Goal: Information Seeking & Learning: Learn about a topic

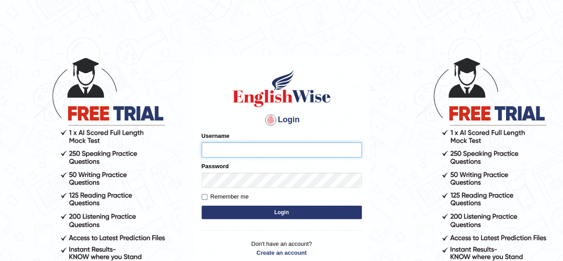
type input "pavithragowda"
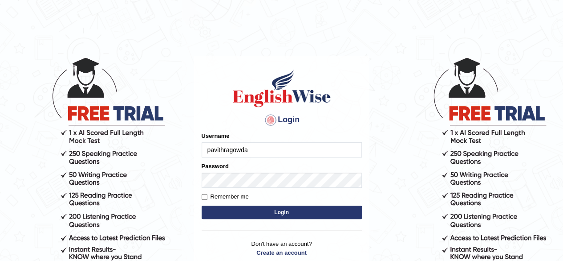
click at [276, 210] on button "Login" at bounding box center [282, 211] width 160 height 13
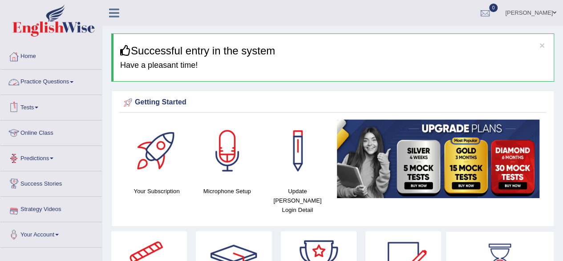
click at [61, 83] on link "Practice Questions" at bounding box center [51, 80] width 102 height 22
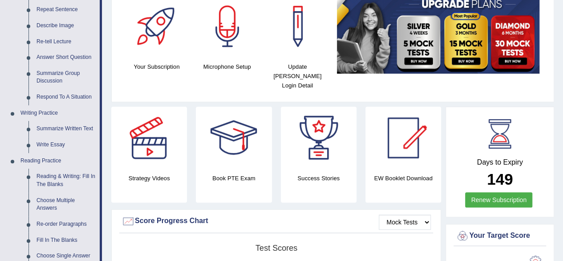
scroll to position [132, 0]
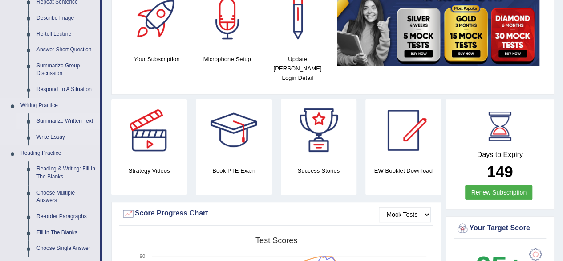
click at [59, 120] on link "Summarize Written Text" at bounding box center [66, 121] width 67 height 16
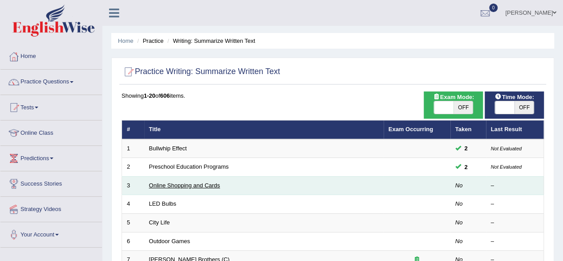
click at [171, 184] on link "Online Shopping and Cards" at bounding box center [184, 185] width 71 height 7
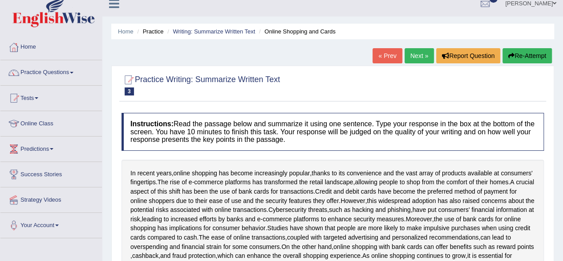
scroll to position [8, 0]
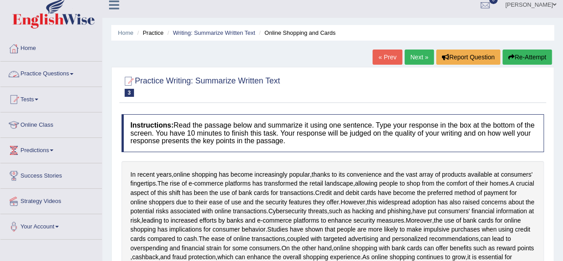
click at [45, 71] on link "Practice Questions" at bounding box center [51, 72] width 102 height 22
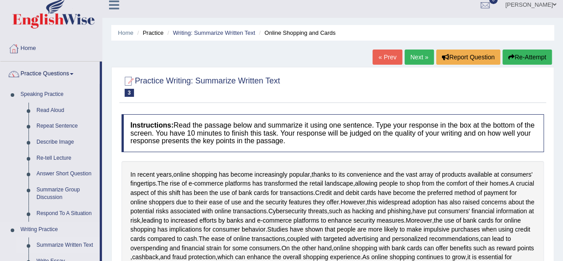
click at [62, 245] on link "Summarize Written Text" at bounding box center [66, 245] width 67 height 16
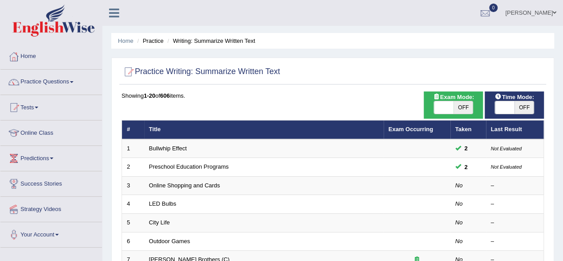
click at [526, 107] on span "OFF" at bounding box center [525, 107] width 20 height 12
checkbox input "true"
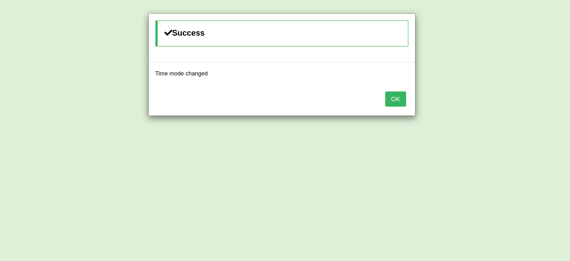
click at [397, 99] on button "OK" at bounding box center [395, 98] width 20 height 15
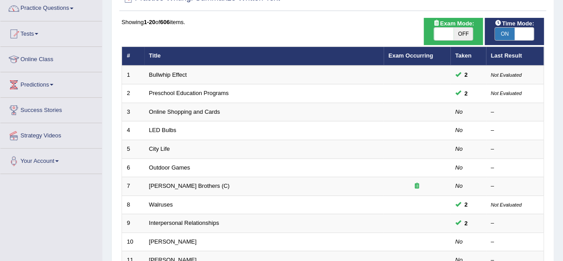
scroll to position [76, 0]
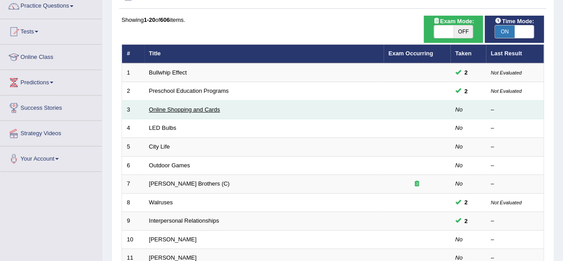
click at [208, 110] on link "Online Shopping and Cards" at bounding box center [184, 109] width 71 height 7
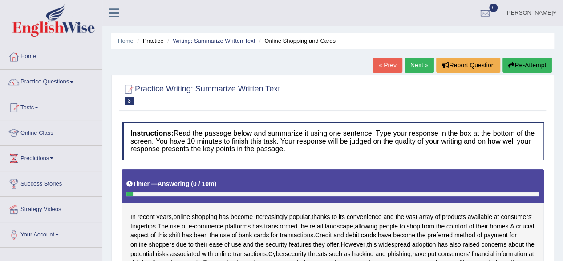
click at [389, 65] on link "« Prev" at bounding box center [387, 64] width 29 height 15
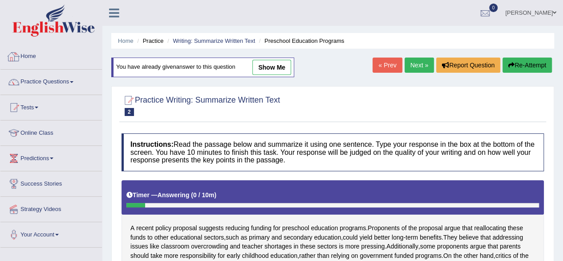
click at [41, 56] on link "Home" at bounding box center [51, 55] width 102 height 22
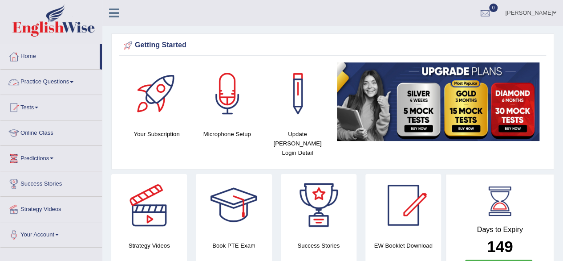
click at [60, 83] on link "Practice Questions" at bounding box center [51, 80] width 102 height 22
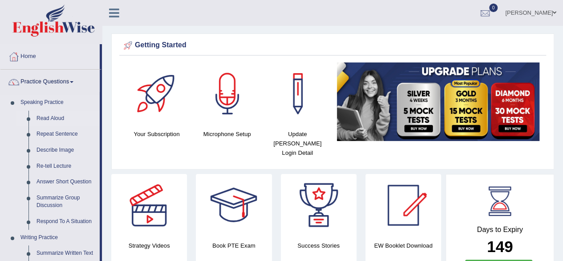
click at [56, 114] on link "Read Aloud" at bounding box center [66, 118] width 67 height 16
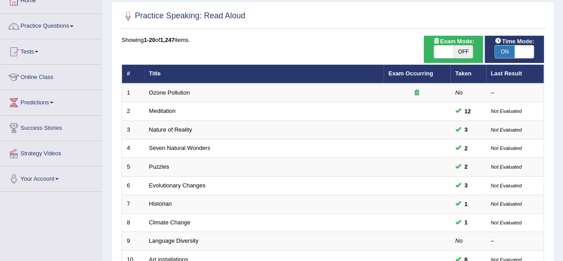
scroll to position [51, 0]
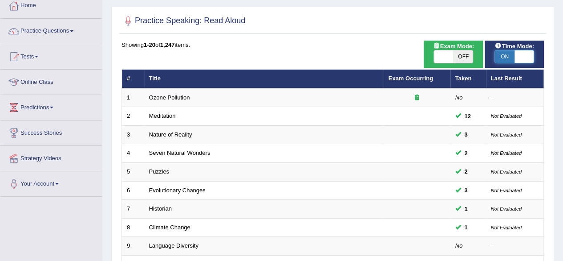
click at [520, 55] on span at bounding box center [525, 56] width 20 height 12
checkbox input "false"
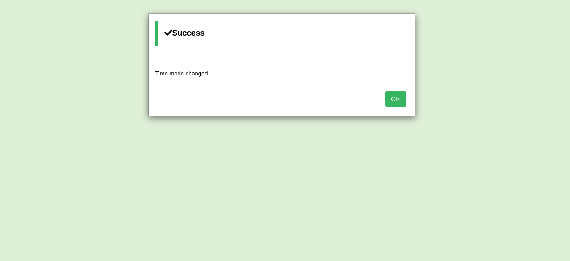
click at [391, 96] on button "OK" at bounding box center [395, 98] width 20 height 15
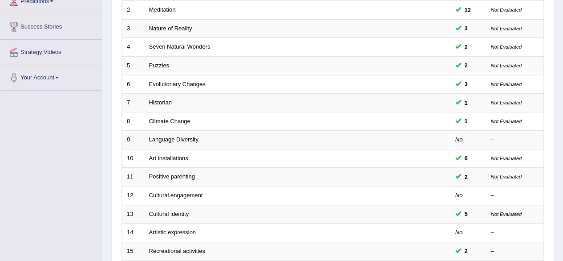
scroll to position [158, 0]
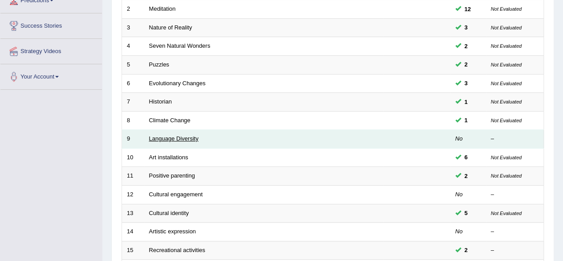
click at [176, 139] on link "Language Diversity" at bounding box center [173, 138] width 49 height 7
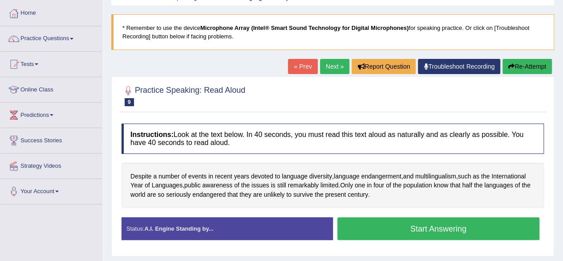
scroll to position [45, 0]
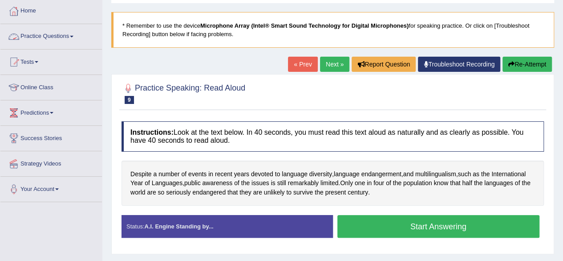
click at [58, 36] on link "Practice Questions" at bounding box center [51, 35] width 102 height 22
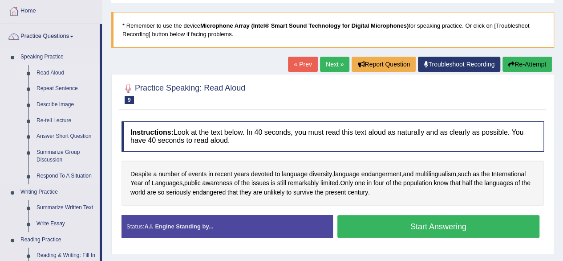
click at [60, 70] on link "Read Aloud" at bounding box center [66, 73] width 67 height 16
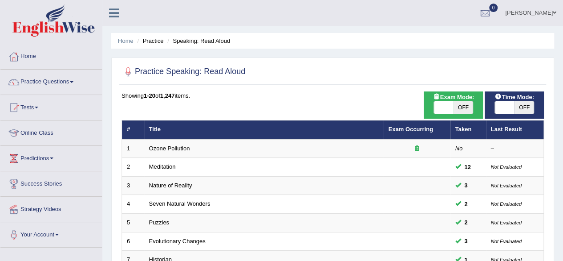
click at [519, 112] on span "OFF" at bounding box center [525, 107] width 20 height 12
checkbox input "true"
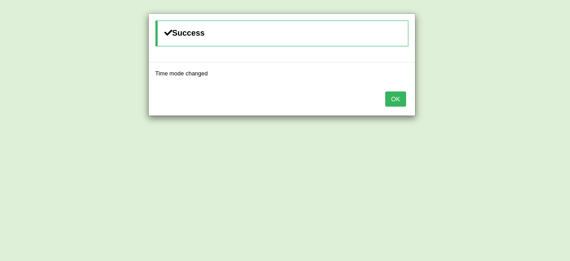
click at [519, 112] on div "Success Time mode changed OK" at bounding box center [285, 130] width 570 height 261
click at [391, 96] on button "OK" at bounding box center [395, 98] width 20 height 15
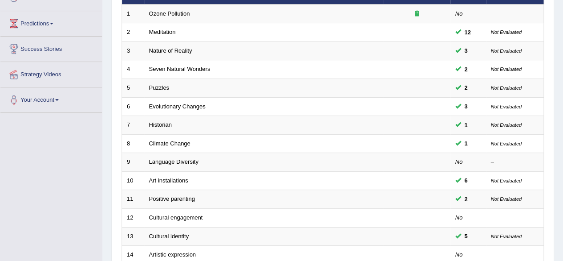
scroll to position [139, 0]
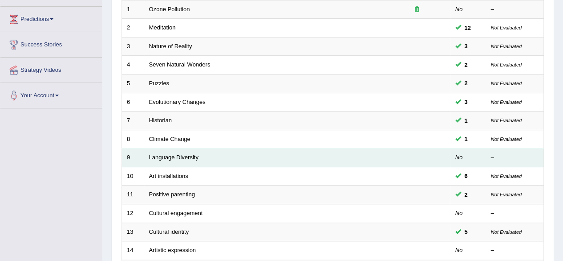
click at [207, 156] on td "Language Diversity" at bounding box center [264, 157] width 240 height 19
click at [180, 154] on link "Language Diversity" at bounding box center [173, 157] width 49 height 7
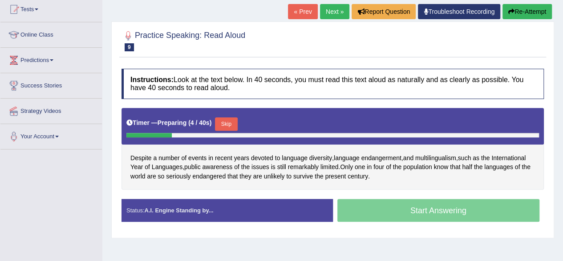
scroll to position [99, 0]
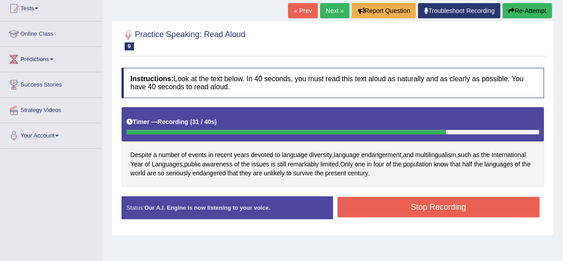
click at [301, 12] on link "« Prev" at bounding box center [302, 10] width 29 height 15
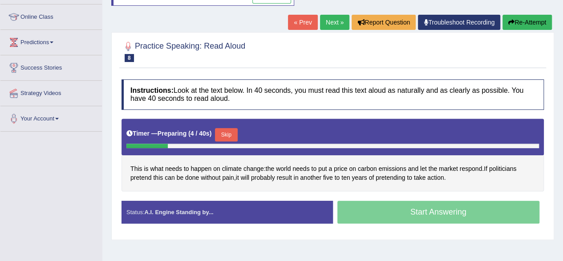
scroll to position [118, 0]
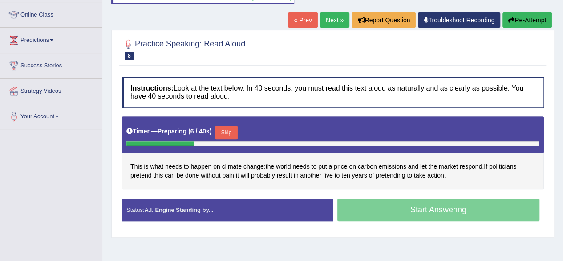
click at [326, 18] on link "Next »" at bounding box center [334, 19] width 29 height 15
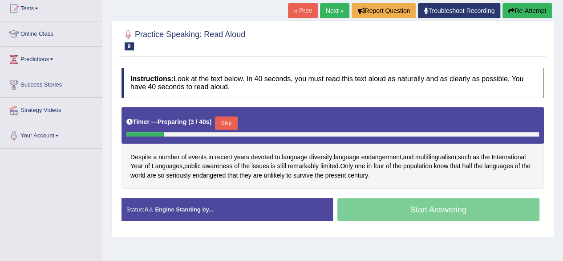
scroll to position [100, 0]
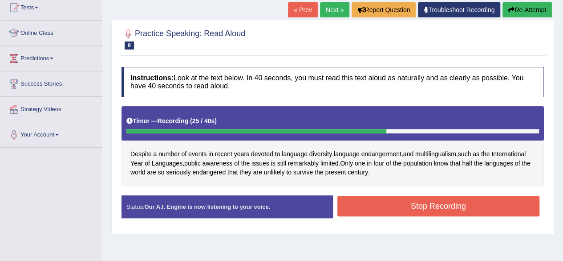
click at [430, 202] on button "Stop Recording" at bounding box center [439, 206] width 203 height 20
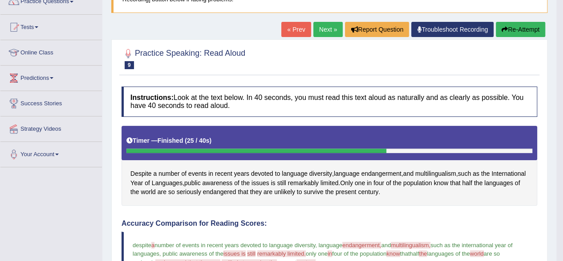
scroll to position [75, 0]
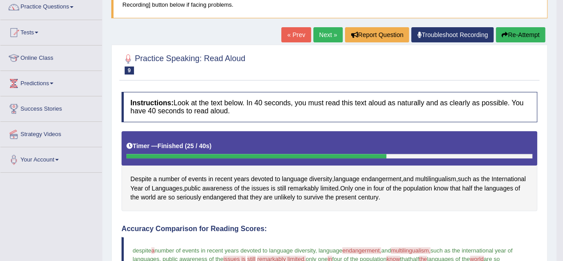
click at [522, 36] on button "Re-Attempt" at bounding box center [520, 34] width 49 height 15
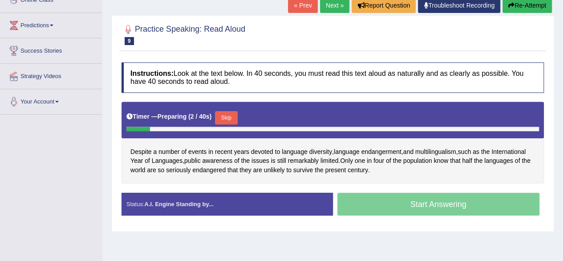
scroll to position [134, 0]
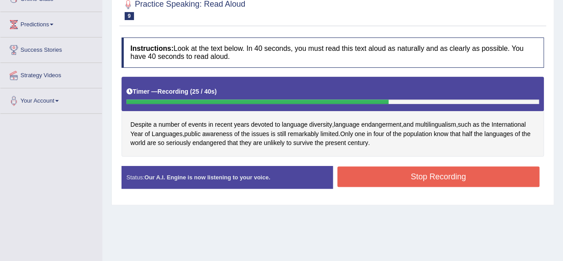
click at [416, 173] on button "Stop Recording" at bounding box center [439, 176] width 203 height 20
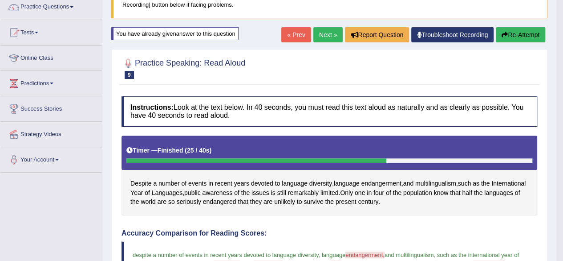
scroll to position [76, 0]
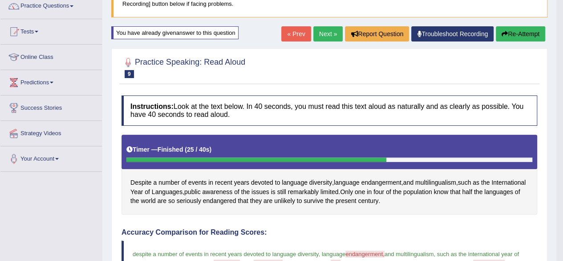
click at [517, 33] on button "Re-Attempt" at bounding box center [520, 33] width 49 height 15
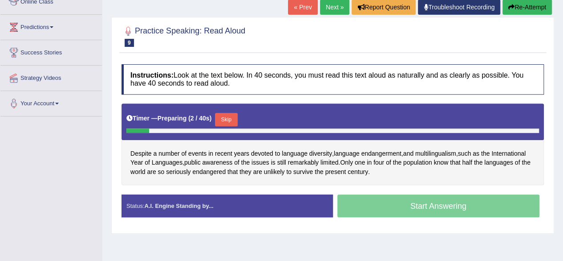
scroll to position [133, 0]
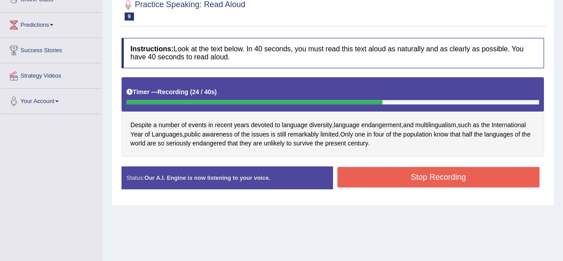
click at [470, 173] on button "Stop Recording" at bounding box center [439, 177] width 203 height 20
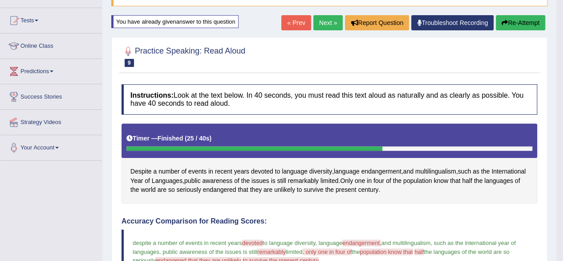
scroll to position [78, 0]
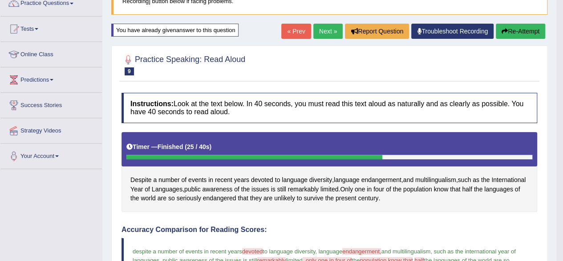
click at [325, 32] on link "Next »" at bounding box center [328, 31] width 29 height 15
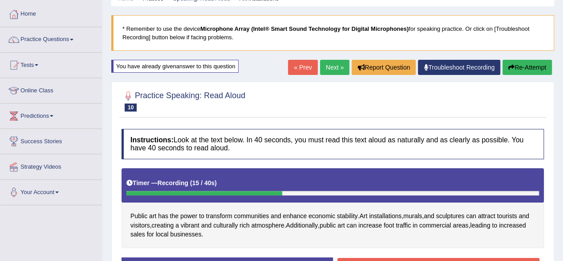
scroll to position [43, 0]
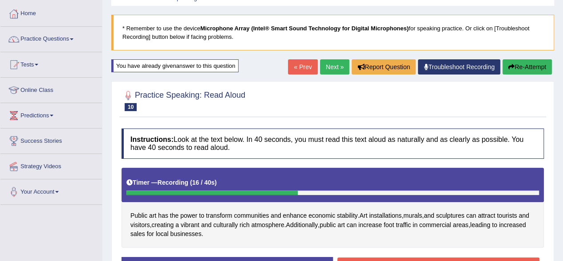
click at [517, 61] on button "Re-Attempt" at bounding box center [527, 66] width 49 height 15
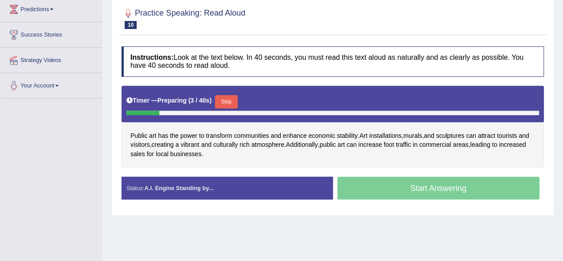
scroll to position [150, 0]
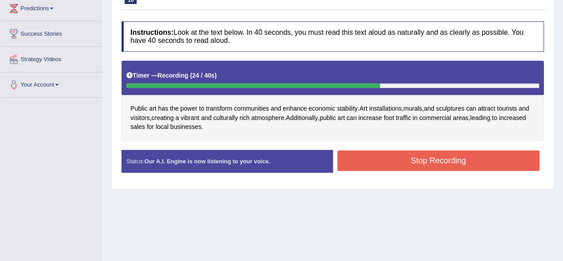
click at [510, 164] on button "Stop Recording" at bounding box center [439, 160] width 203 height 20
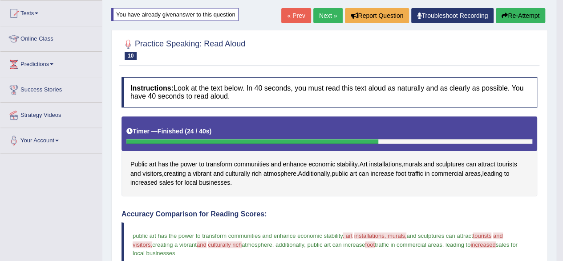
scroll to position [88, 0]
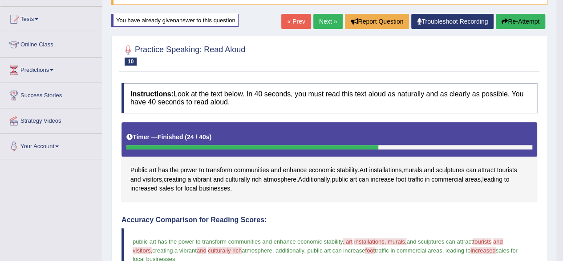
click at [526, 20] on button "Re-Attempt" at bounding box center [520, 21] width 49 height 15
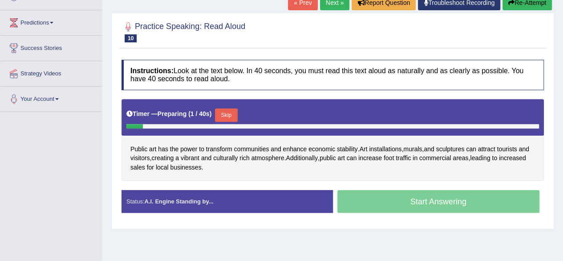
drag, startPoint x: 567, startPoint y: 65, endPoint x: 567, endPoint y: 90, distance: 25.4
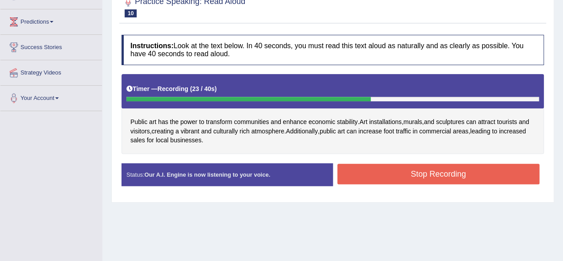
click at [494, 171] on button "Stop Recording" at bounding box center [439, 173] width 203 height 20
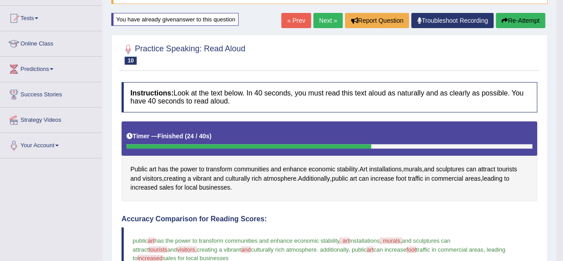
scroll to position [79, 0]
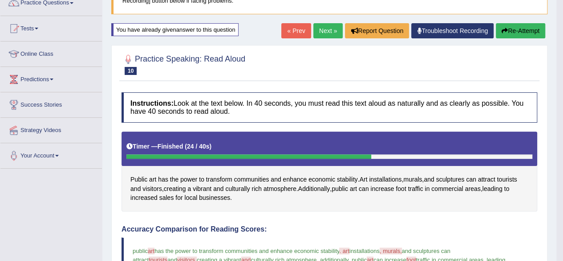
click at [328, 33] on link "Next »" at bounding box center [328, 30] width 29 height 15
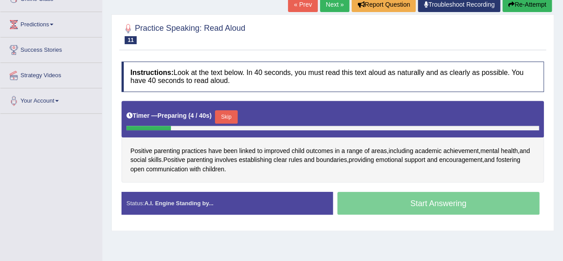
scroll to position [135, 0]
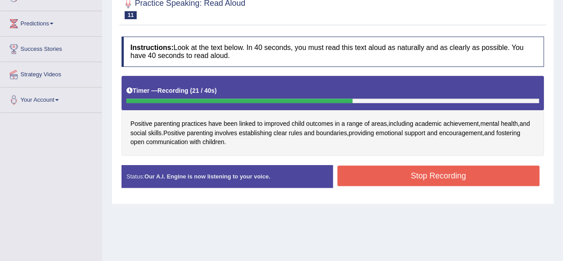
click at [490, 179] on button "Stop Recording" at bounding box center [439, 175] width 203 height 20
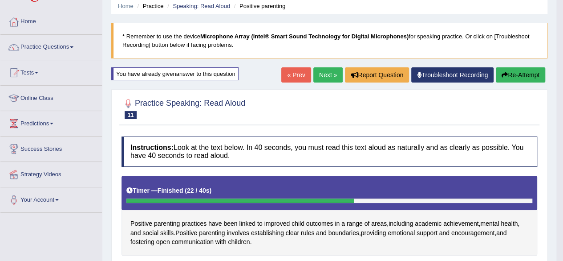
scroll to position [34, 0]
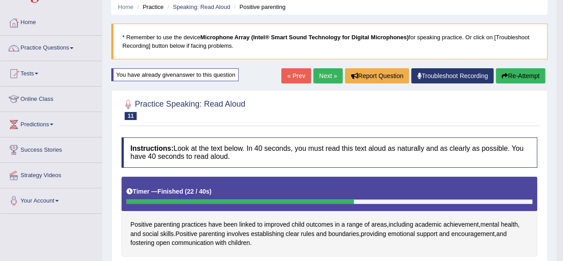
click at [520, 76] on button "Re-Attempt" at bounding box center [520, 75] width 49 height 15
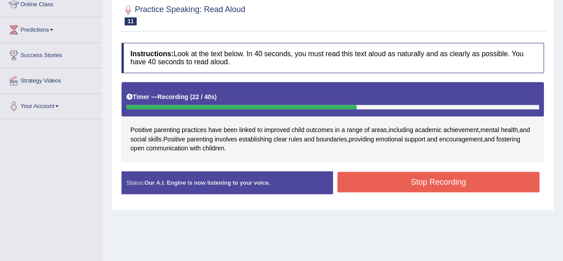
click at [501, 185] on button "Stop Recording" at bounding box center [439, 181] width 203 height 20
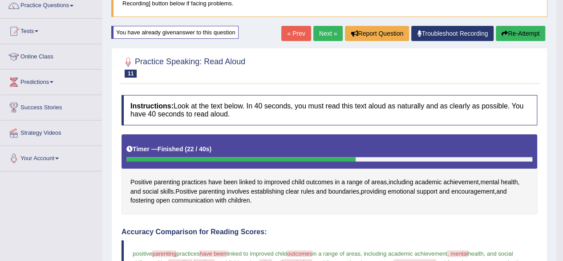
scroll to position [74, 0]
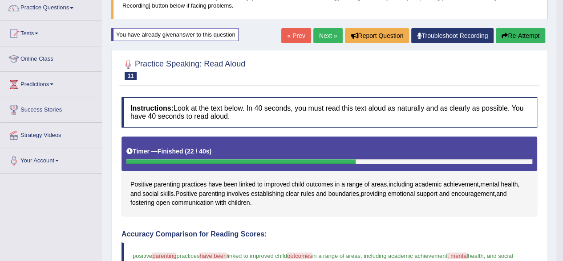
click at [329, 33] on link "Next »" at bounding box center [328, 35] width 29 height 15
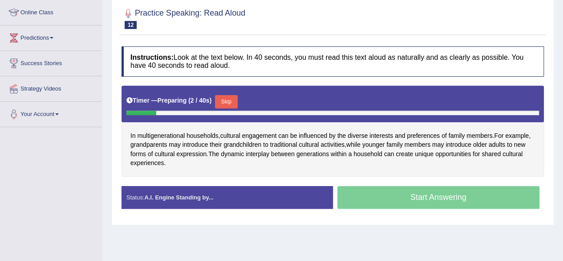
scroll to position [124, 0]
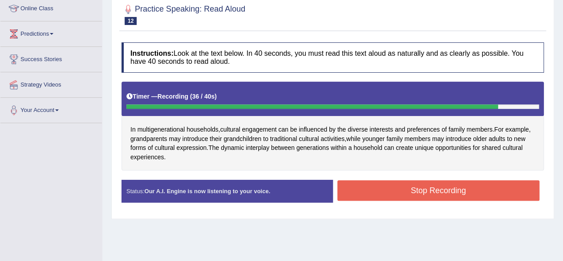
click at [463, 189] on button "Stop Recording" at bounding box center [439, 190] width 203 height 20
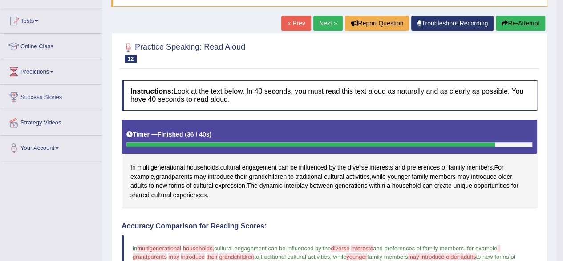
scroll to position [78, 0]
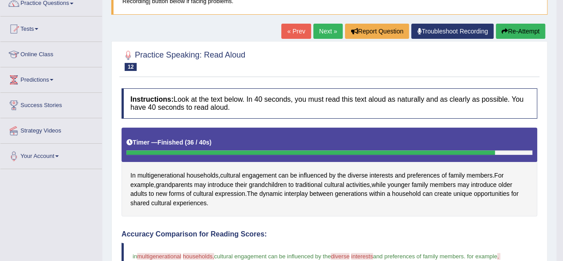
click at [512, 29] on button "Re-Attempt" at bounding box center [520, 31] width 49 height 15
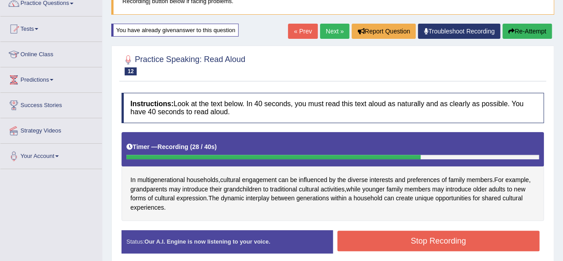
click at [486, 244] on button "Stop Recording" at bounding box center [439, 240] width 203 height 20
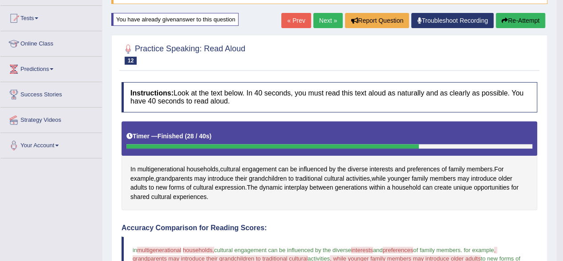
scroll to position [83, 0]
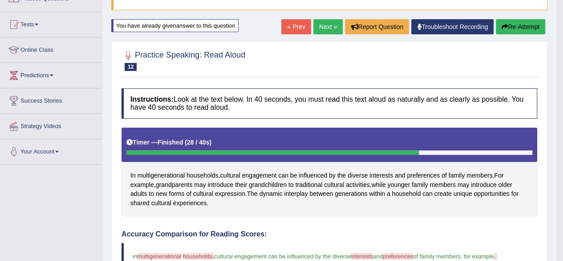
click at [530, 24] on button "Re-Attempt" at bounding box center [520, 26] width 49 height 15
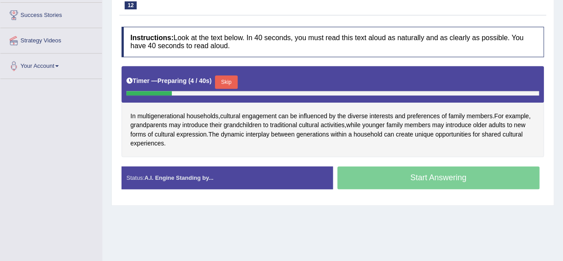
scroll to position [178, 0]
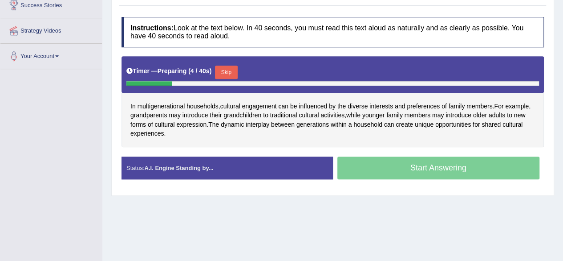
drag, startPoint x: 567, startPoint y: 66, endPoint x: 569, endPoint y: 114, distance: 47.7
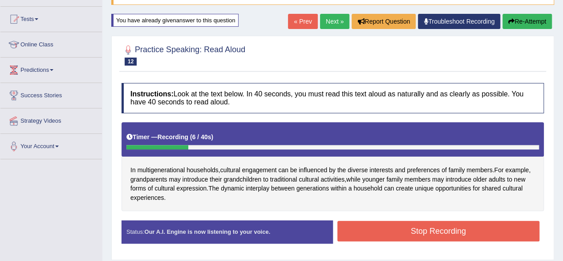
scroll to position [86, 0]
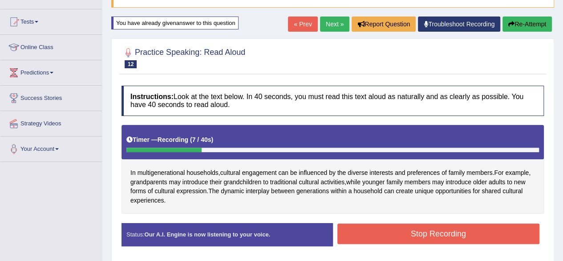
click at [530, 21] on button "Re-Attempt" at bounding box center [527, 23] width 49 height 15
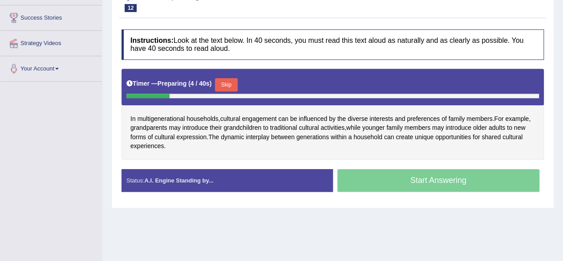
scroll to position [166, 0]
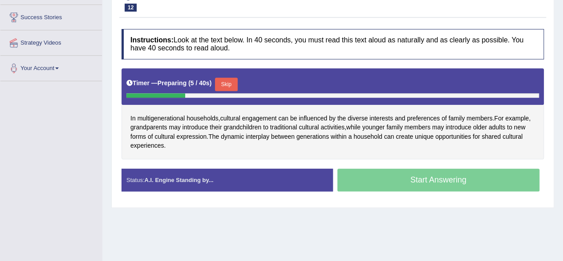
click at [230, 79] on button "Skip" at bounding box center [226, 83] width 22 height 13
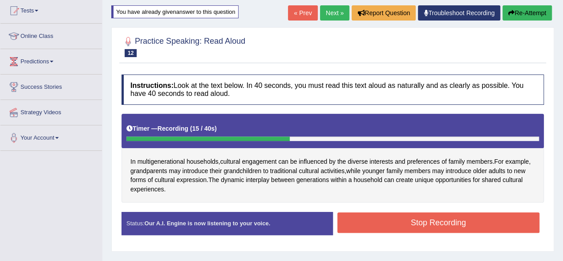
scroll to position [96, 0]
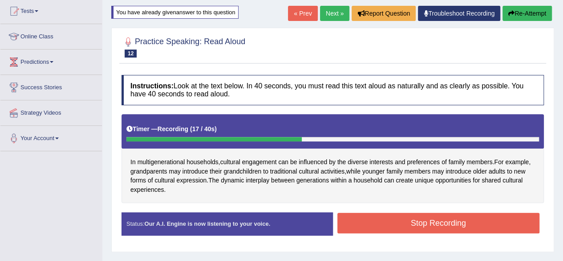
click at [535, 12] on button "Re-Attempt" at bounding box center [527, 13] width 49 height 15
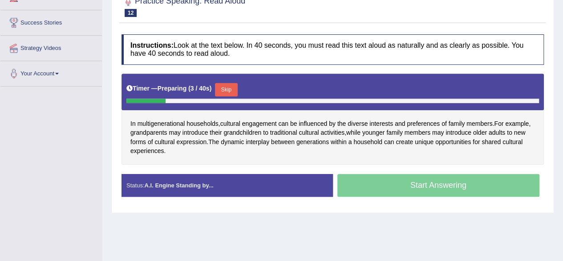
scroll to position [161, 0]
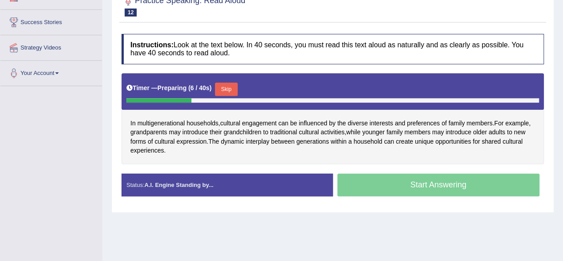
click at [228, 86] on button "Skip" at bounding box center [226, 88] width 22 height 13
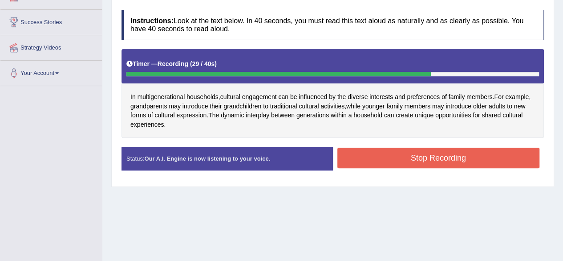
click at [423, 149] on button "Stop Recording" at bounding box center [439, 157] width 203 height 20
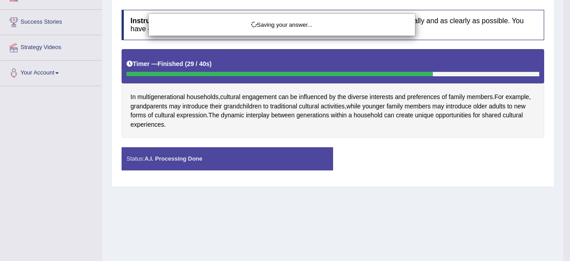
click at [563, 54] on div "Saving your answer..." at bounding box center [285, 130] width 570 height 261
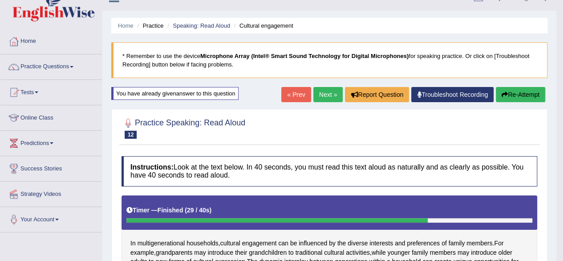
scroll to position [0, 0]
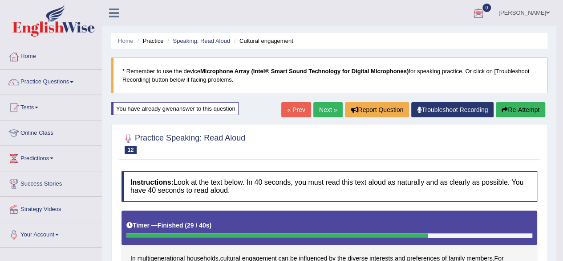
click at [316, 104] on link "Next »" at bounding box center [328, 109] width 29 height 15
